Goal: Task Accomplishment & Management: Manage account settings

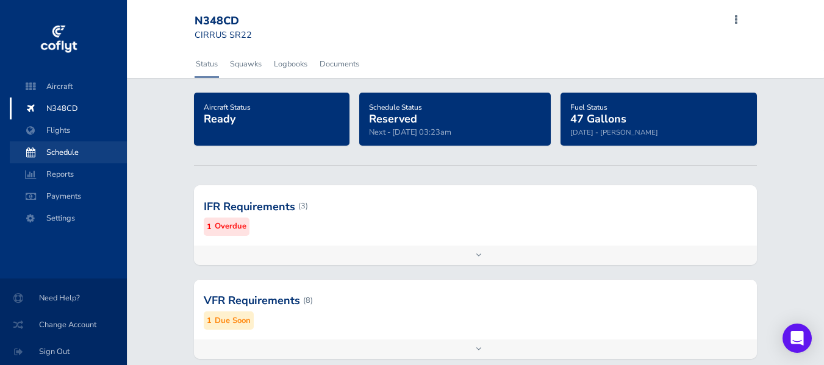
click at [63, 155] on span "Schedule" at bounding box center [68, 152] width 93 height 22
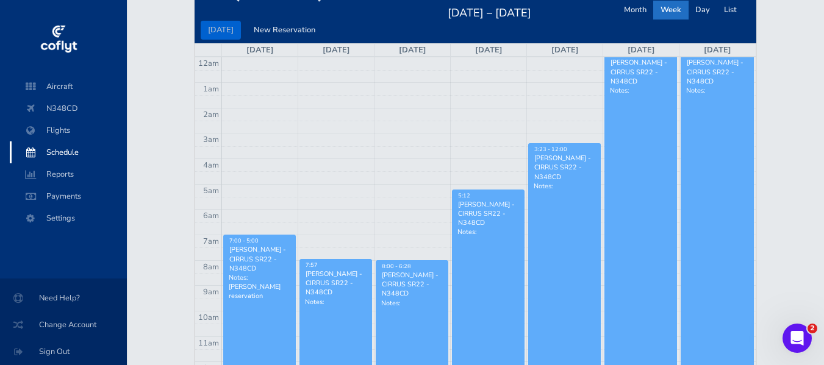
scroll to position [122, 0]
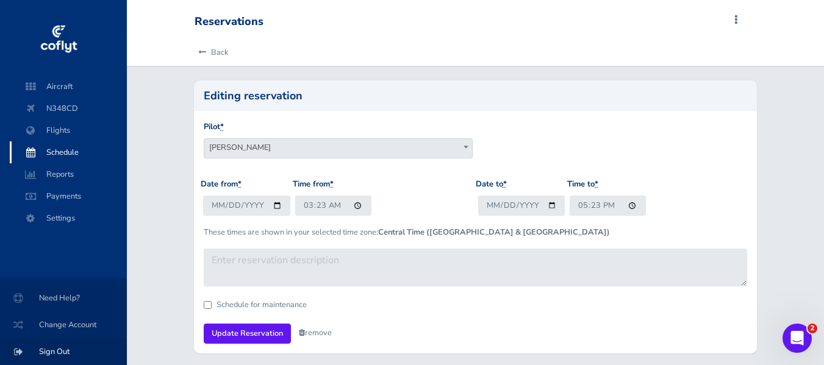
click at [67, 351] on span "Sign Out" at bounding box center [64, 352] width 98 height 22
